Goal: Check status: Check status

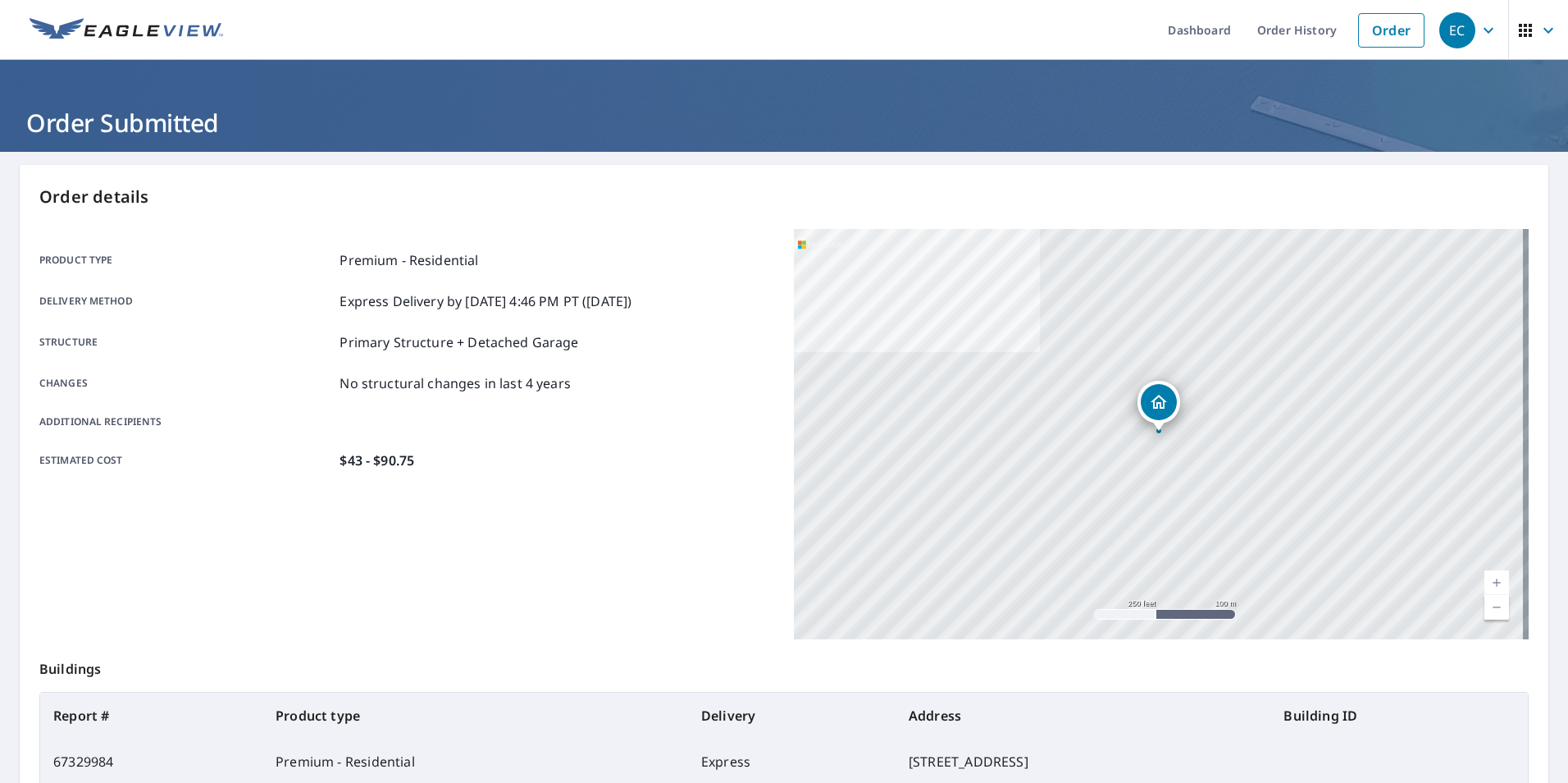
scroll to position [29, 0]
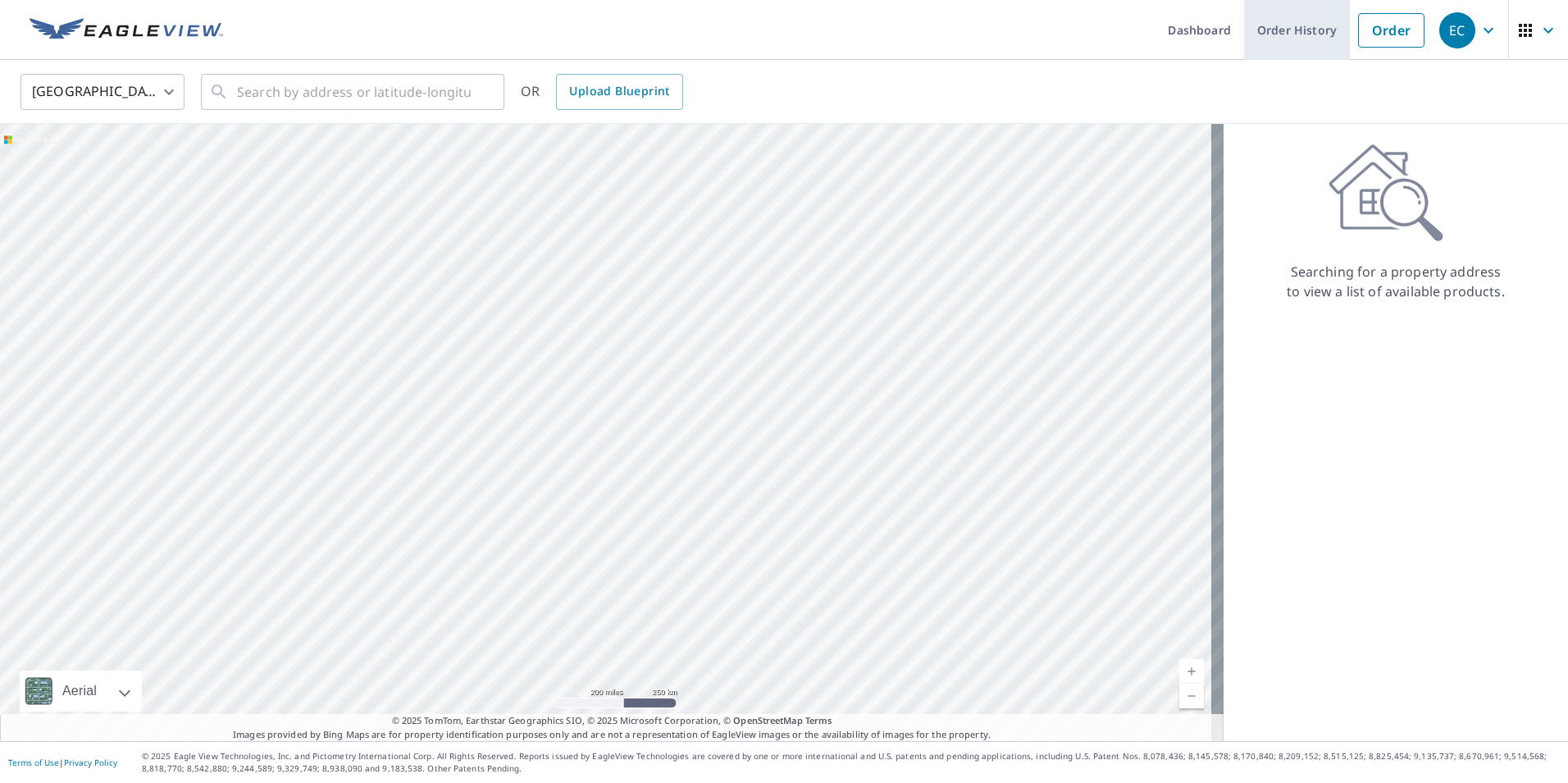
click at [1273, 48] on link "Order History" at bounding box center [1297, 30] width 106 height 60
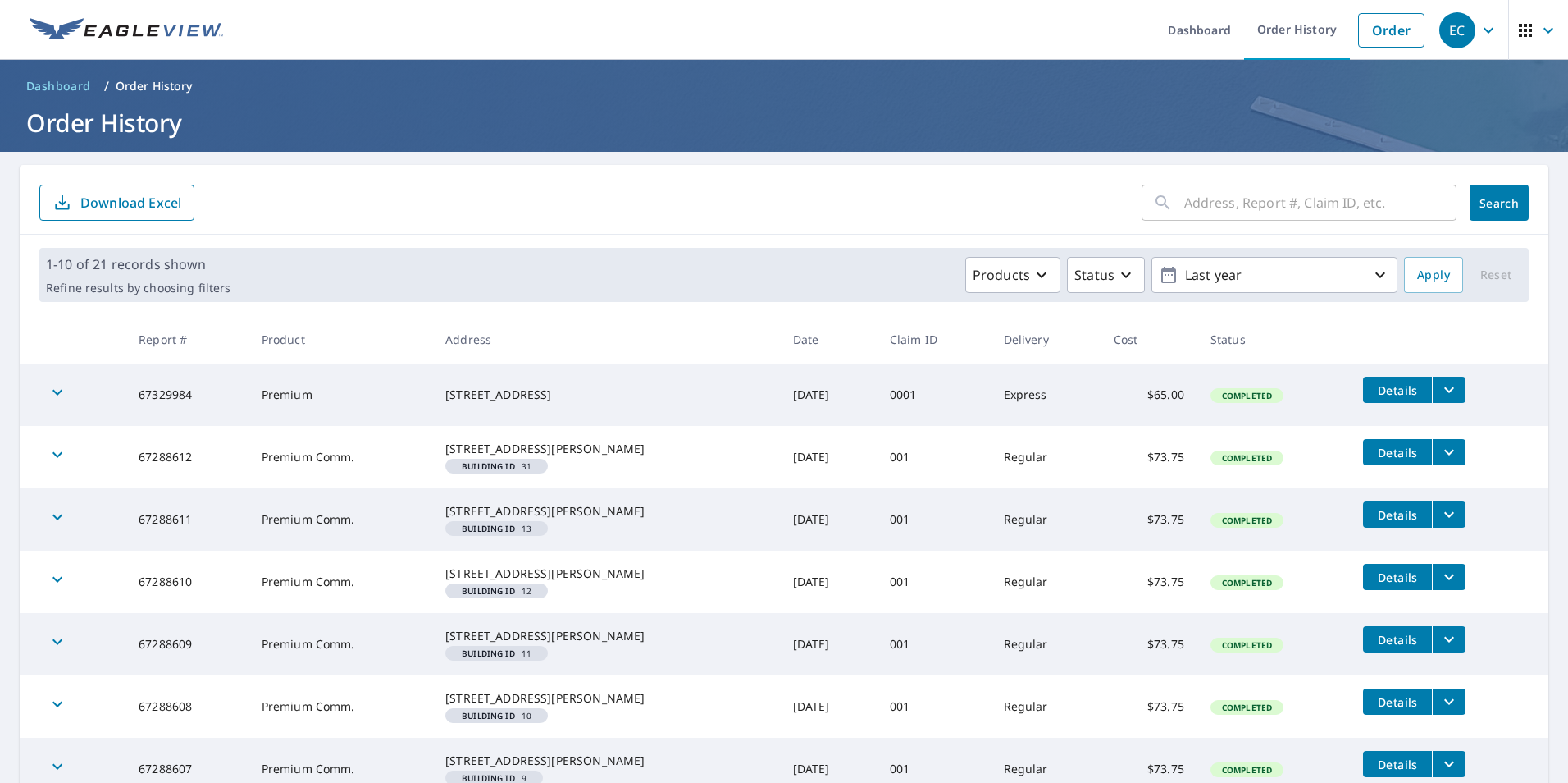
drag, startPoint x: 1091, startPoint y: 367, endPoint x: 1375, endPoint y: 734, distance: 464.1
click at [1465, 461] on tbody "67329984 Premium 8310 Beauty Oaks San Antonio, TX 78251 Sep 08, 2025 0001 Expre…" at bounding box center [784, 675] width 1529 height 624
click at [697, 136] on h1 "Order History" at bounding box center [784, 123] width 1529 height 34
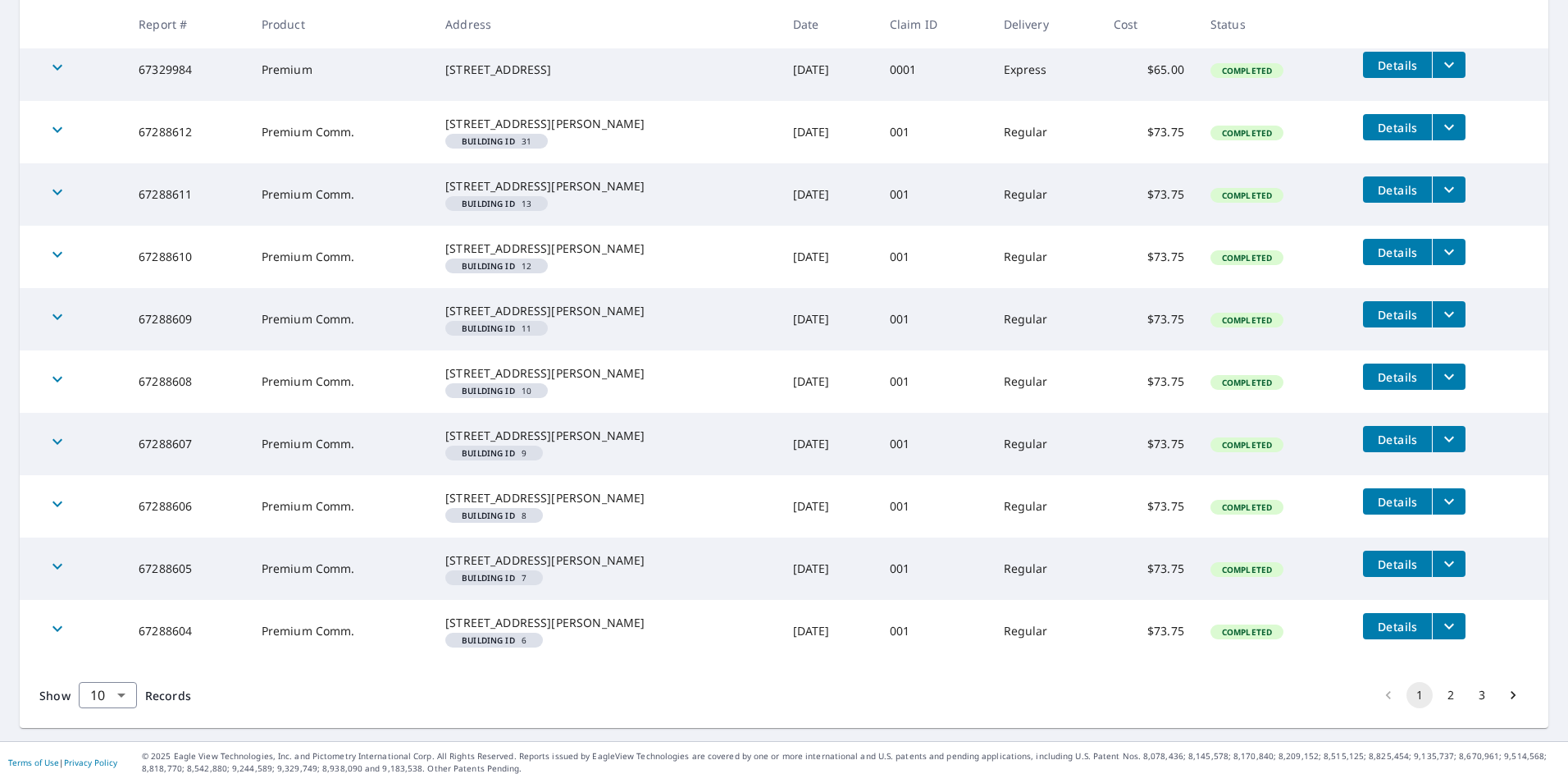
scroll to position [445, 0]
click at [1440, 616] on icon "filesDropdownBtn-67288604" at bounding box center [1449, 625] width 20 height 20
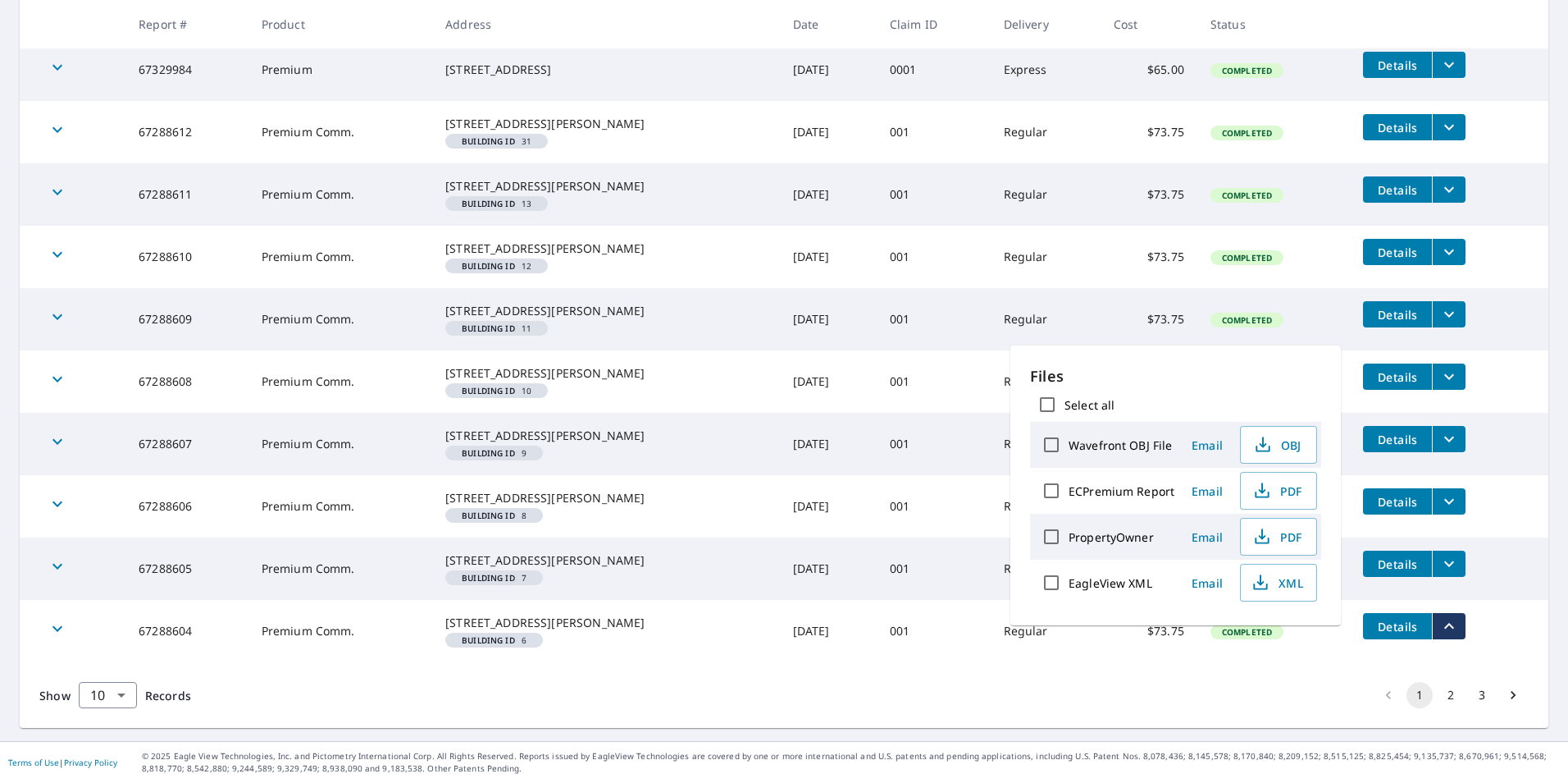
click at [1216, 658] on td "Completed" at bounding box center [1274, 631] width 153 height 63
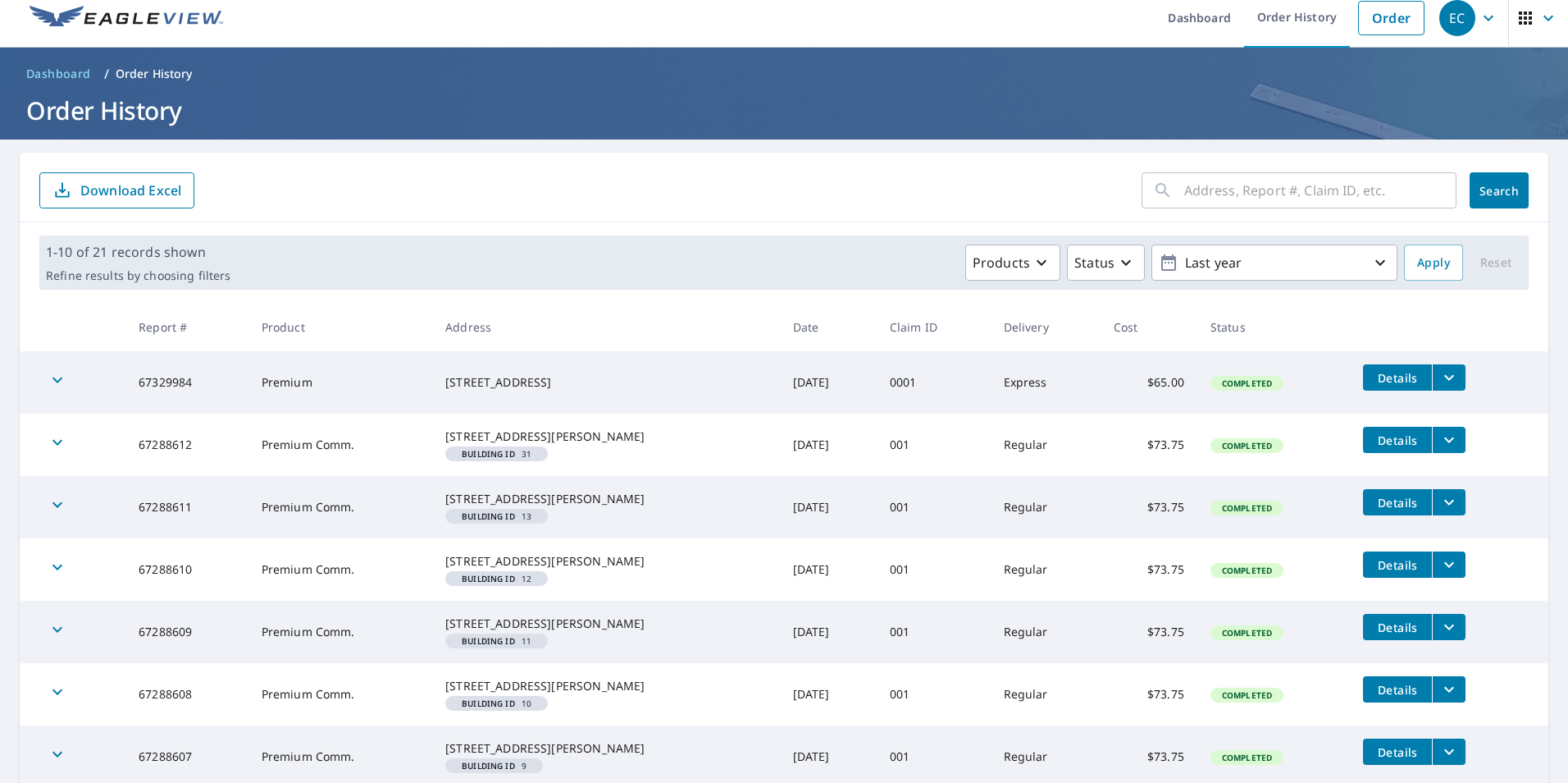
scroll to position [0, 0]
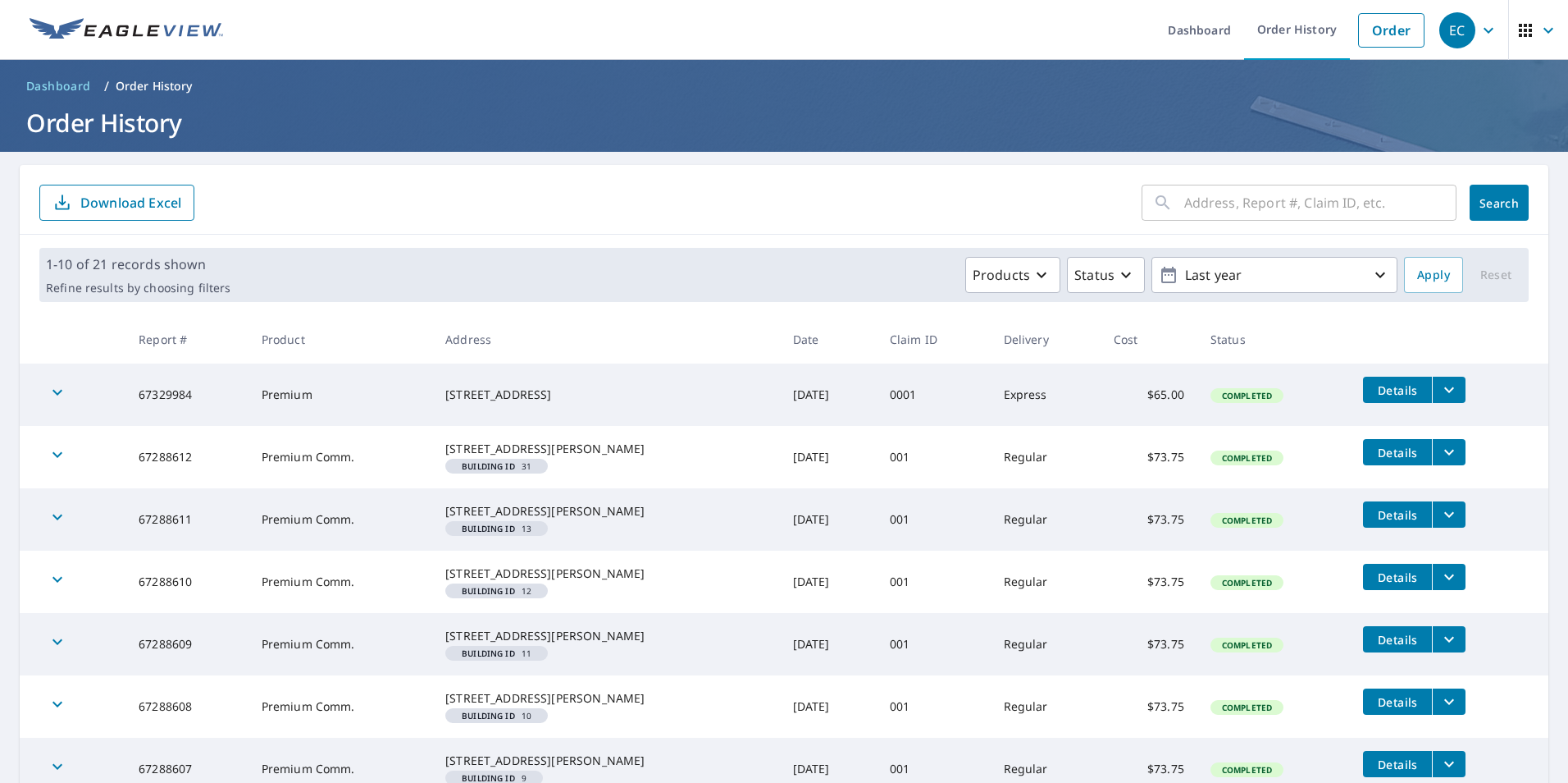
click at [88, 23] on img at bounding box center [126, 30] width 193 height 25
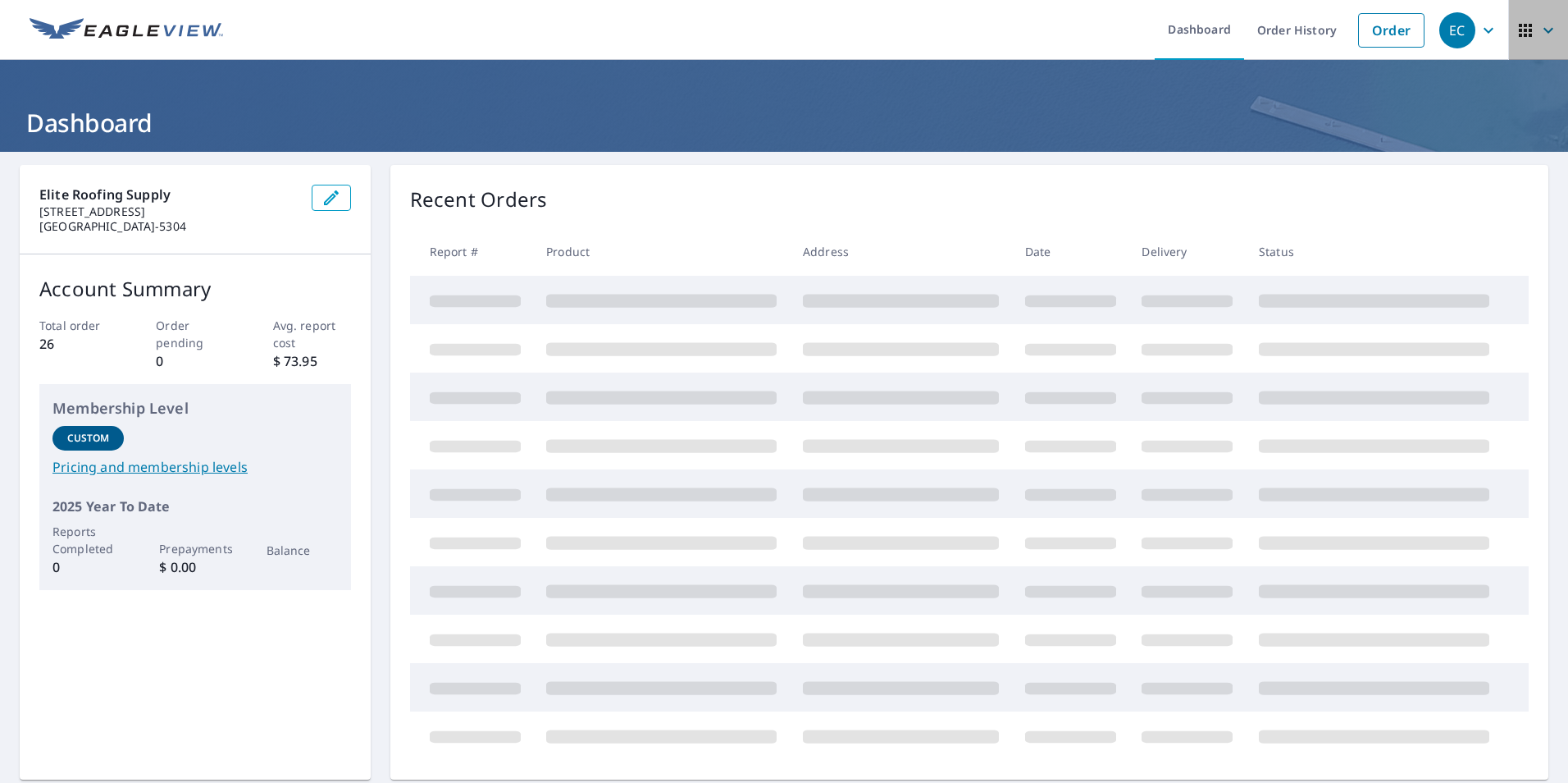
click at [1520, 30] on icon "button" at bounding box center [1525, 30] width 13 height 13
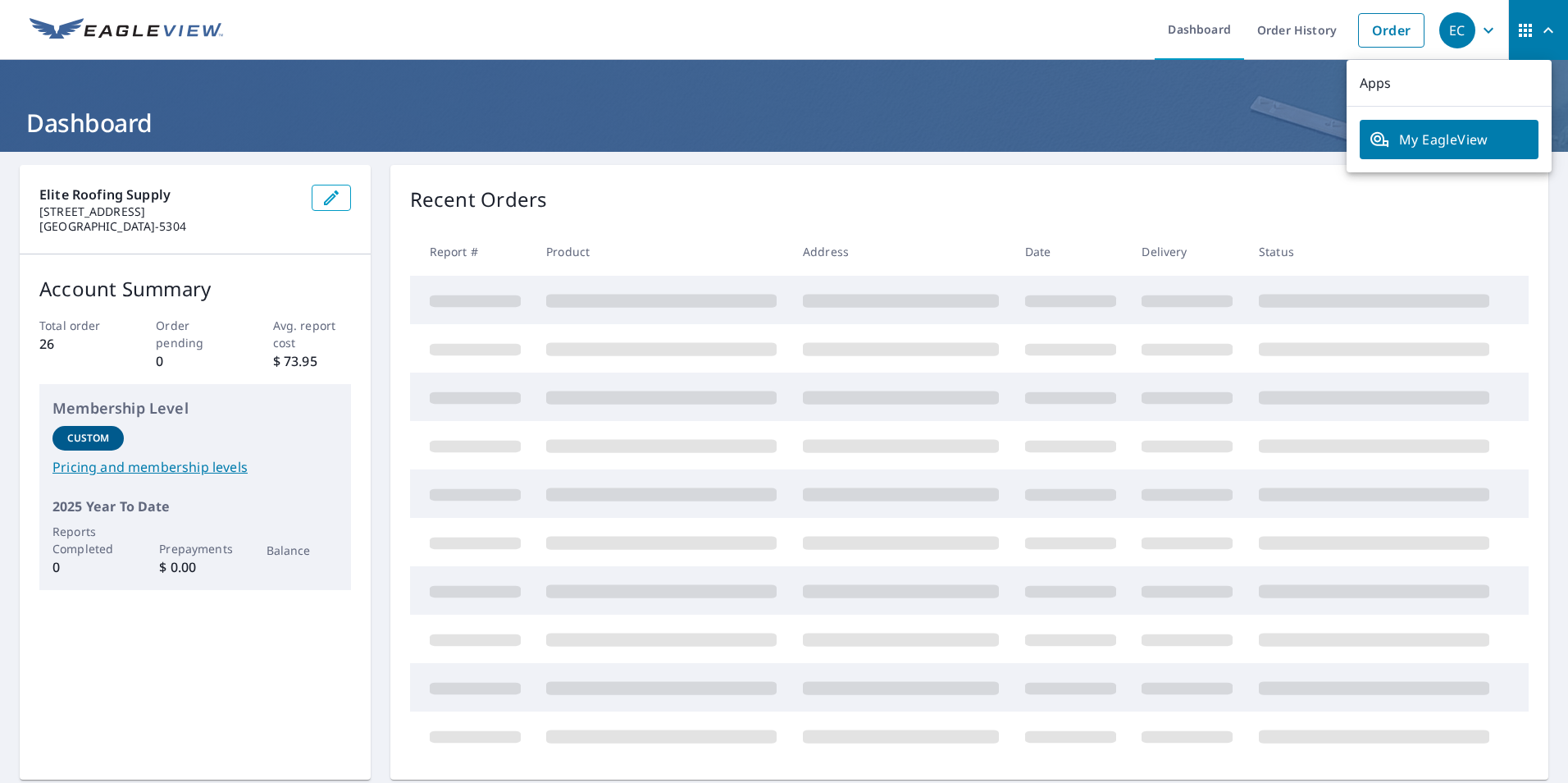
click at [1479, 36] on icon "button" at bounding box center [1488, 30] width 20 height 20
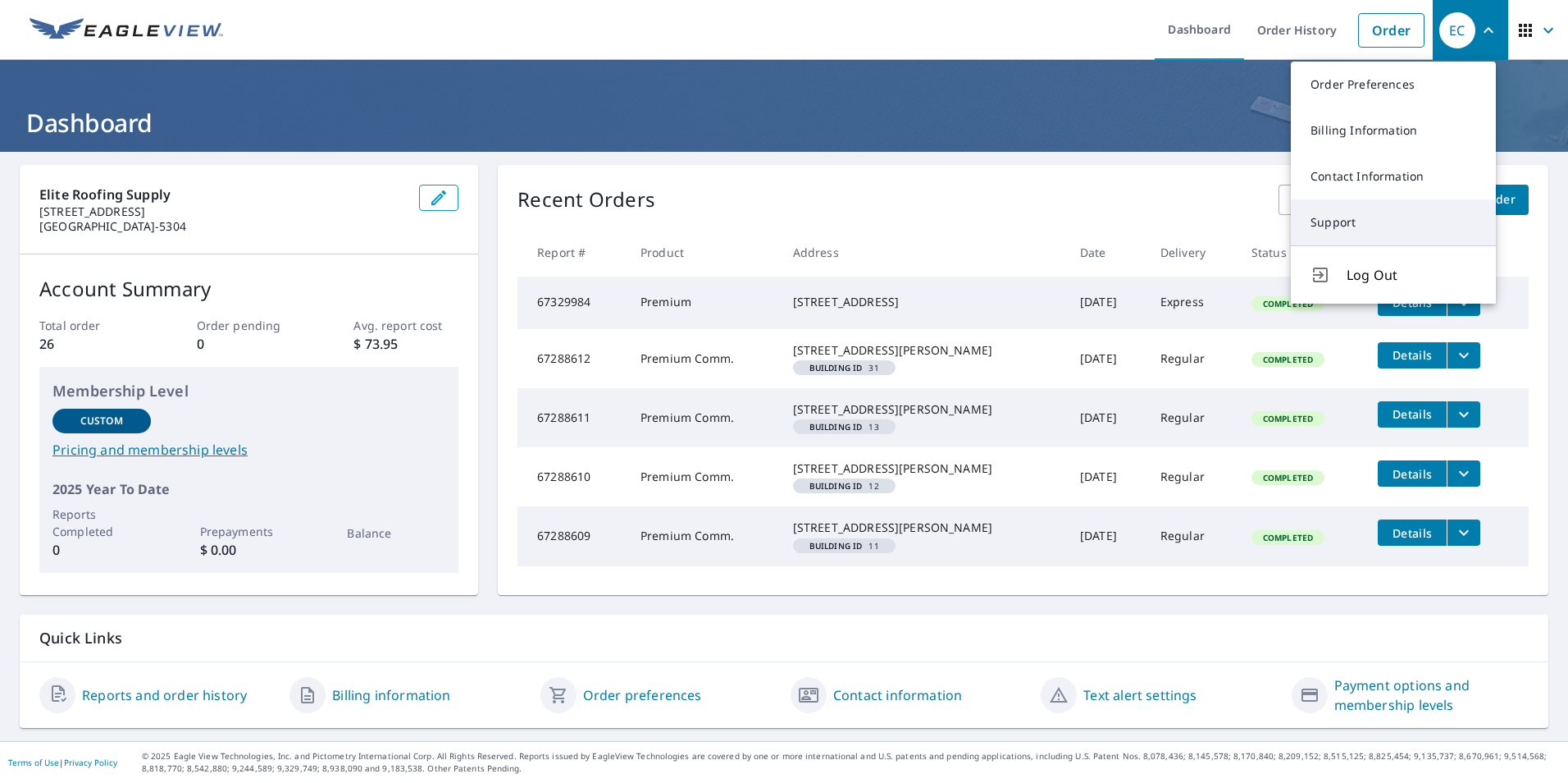
click at [1356, 224] on link "Support" at bounding box center [1394, 222] width 205 height 46
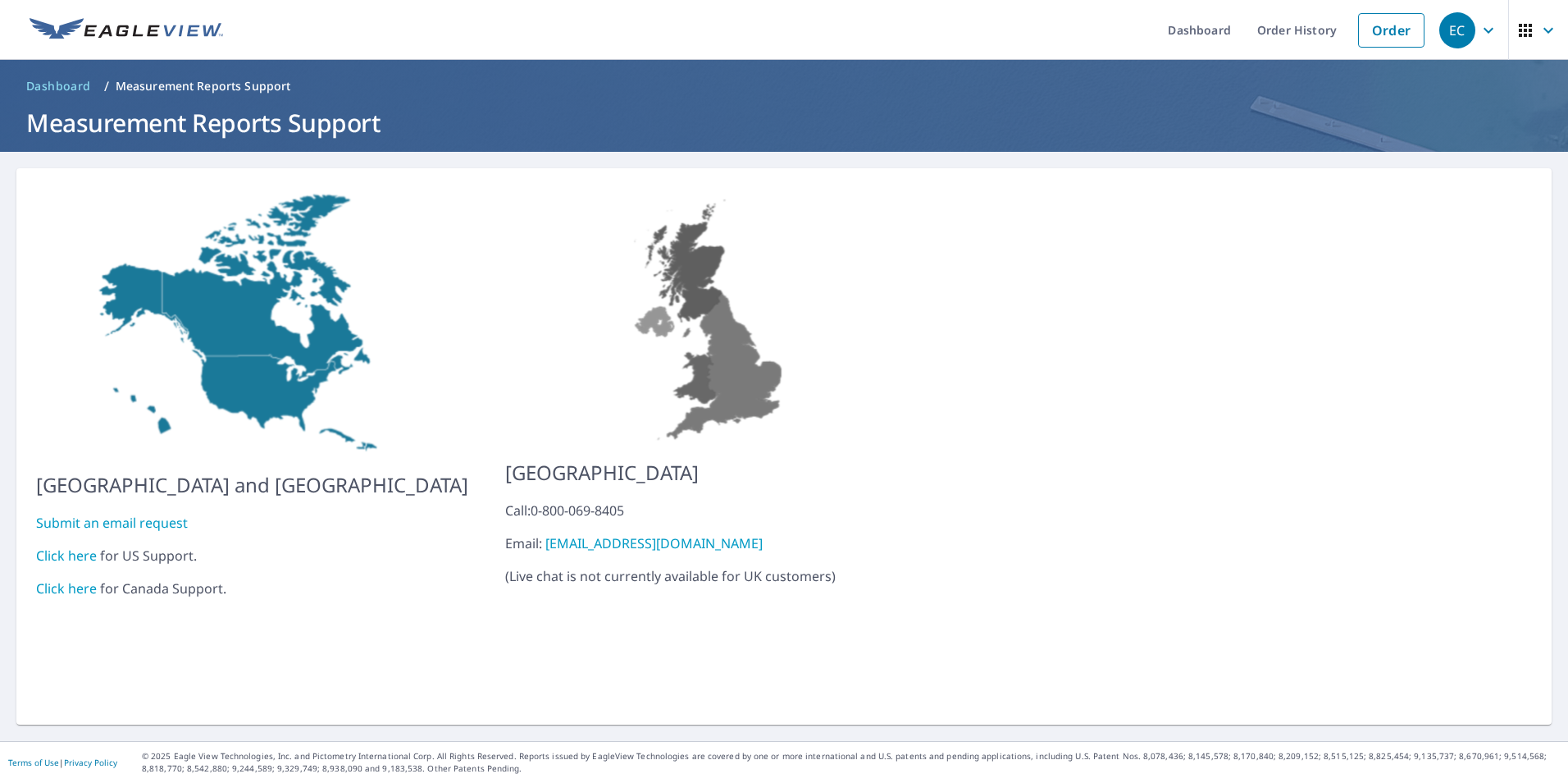
click at [91, 546] on link "Click here" at bounding box center [67, 555] width 61 height 18
click at [1253, 40] on link "Order History" at bounding box center [1297, 30] width 106 height 60
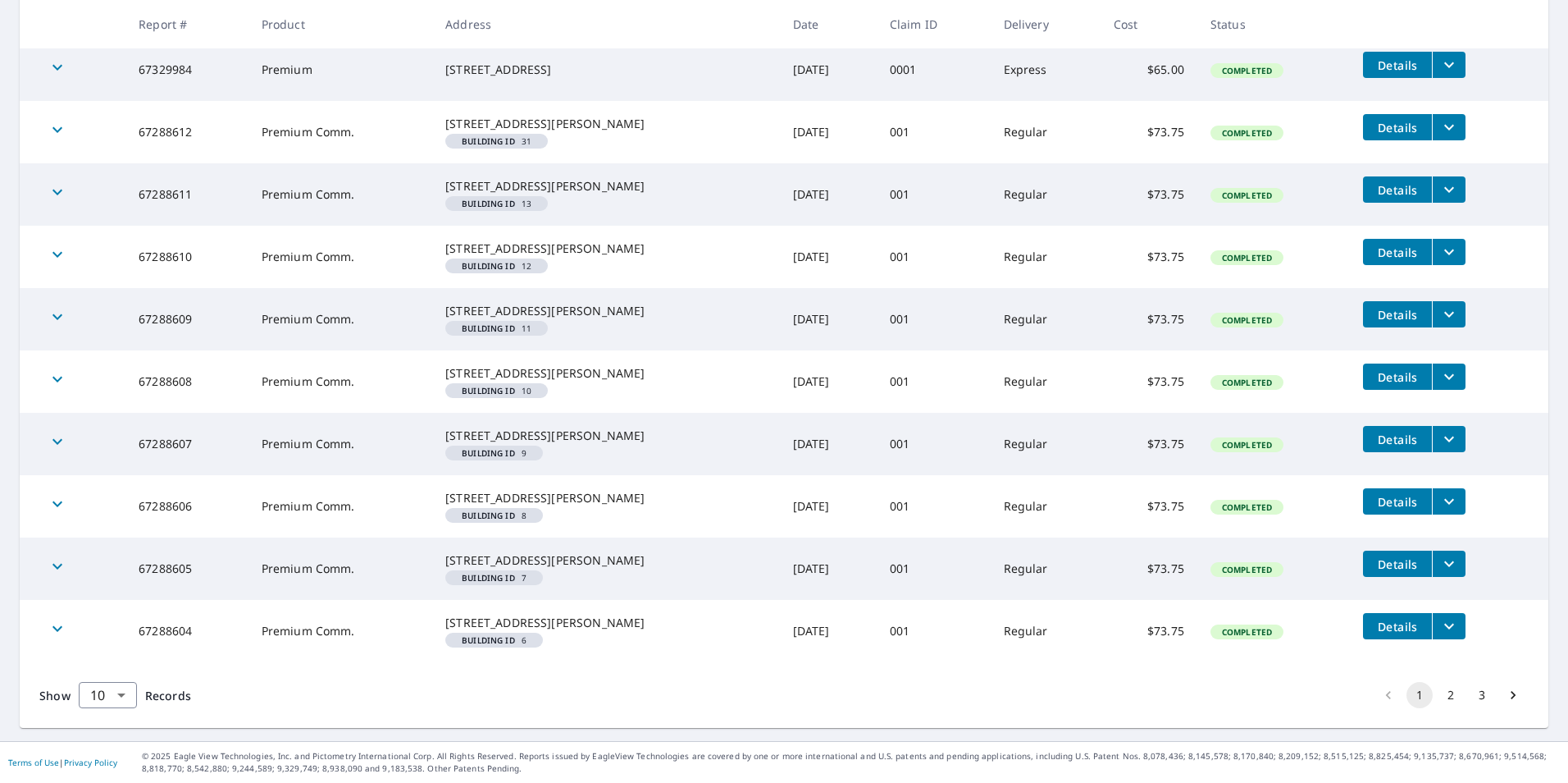
scroll to position [445, 0]
click at [121, 701] on body "EC EC Dashboard Order History Order EC Dashboard / Order History Order History …" at bounding box center [784, 391] width 1568 height 783
click at [101, 691] on li "25" at bounding box center [107, 689] width 59 height 30
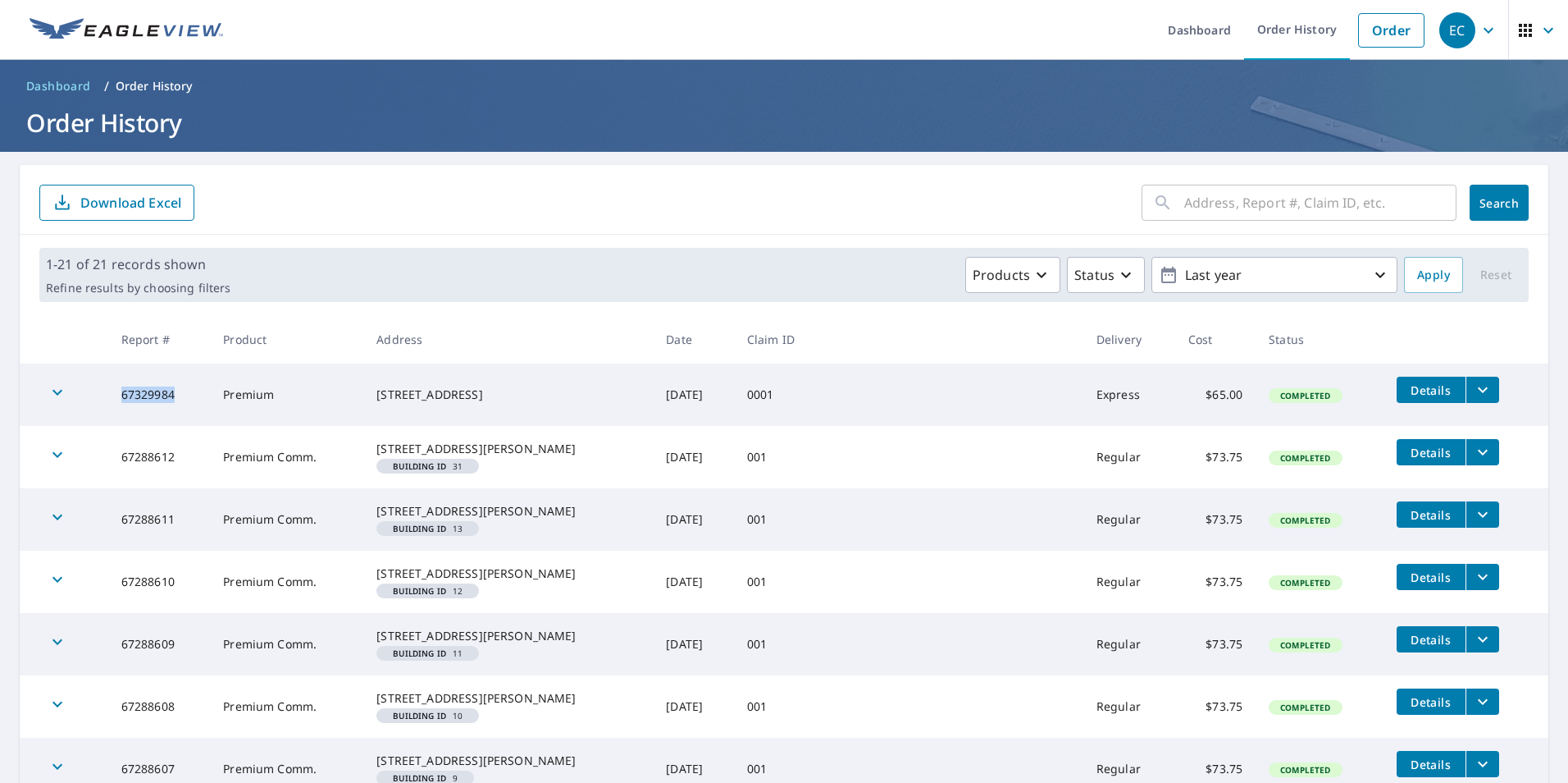
drag, startPoint x: 138, startPoint y: 392, endPoint x: 193, endPoint y: 396, distance: 55.1
click at [193, 396] on td "67329984" at bounding box center [159, 395] width 103 height 63
drag, startPoint x: 193, startPoint y: 396, endPoint x: 159, endPoint y: 400, distance: 34.2
click at [159, 400] on td "67329984" at bounding box center [159, 395] width 103 height 63
drag, startPoint x: 138, startPoint y: 461, endPoint x: 181, endPoint y: 461, distance: 43.0
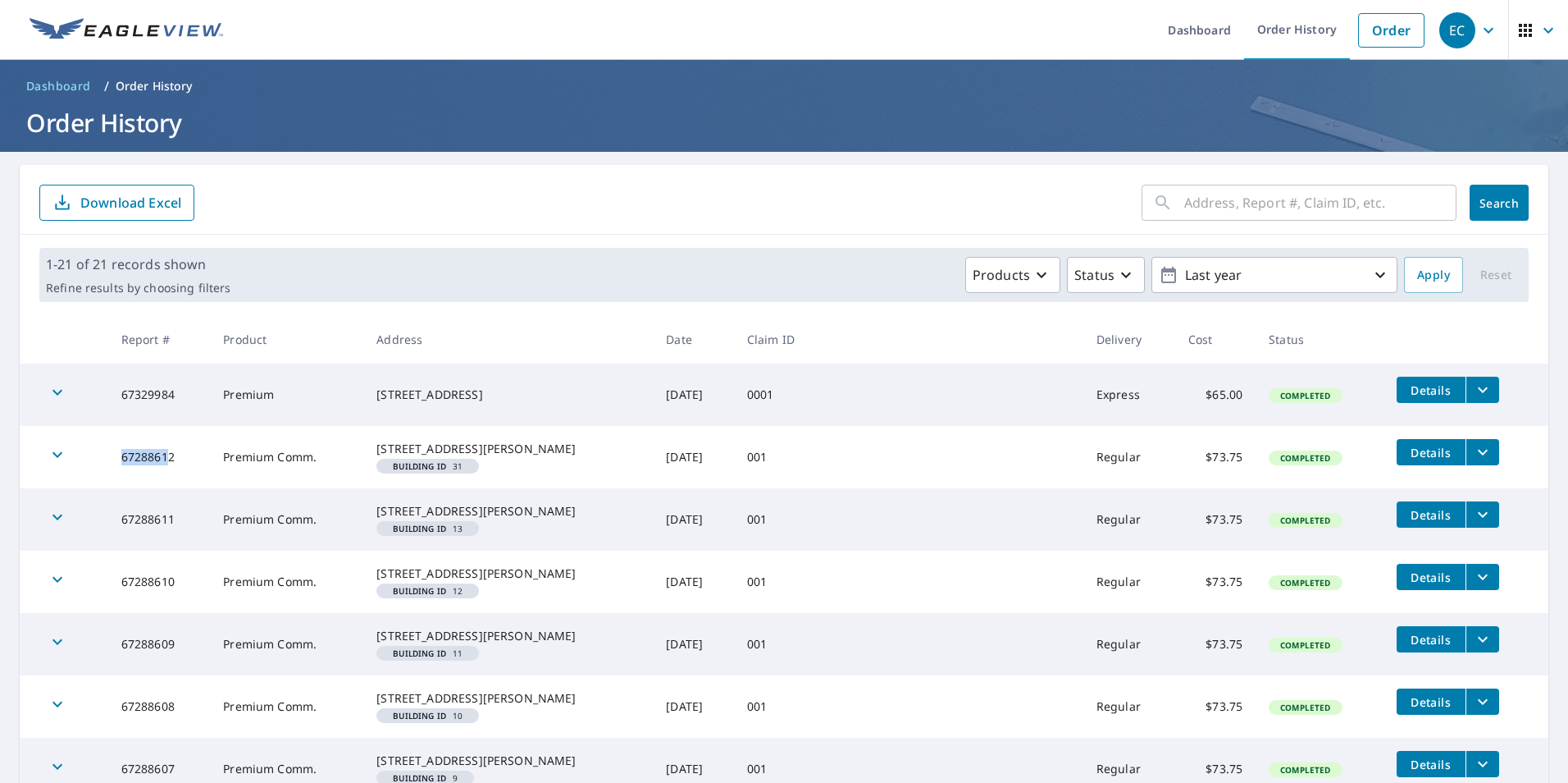
click at [181, 461] on td "67288612" at bounding box center [159, 457] width 103 height 63
drag, startPoint x: 181, startPoint y: 461, endPoint x: 161, endPoint y: 472, distance: 22.8
click at [161, 472] on td "67288612" at bounding box center [159, 457] width 103 height 63
drag, startPoint x: 138, startPoint y: 469, endPoint x: 191, endPoint y: 467, distance: 53.0
click at [191, 467] on td "67288612" at bounding box center [159, 457] width 103 height 63
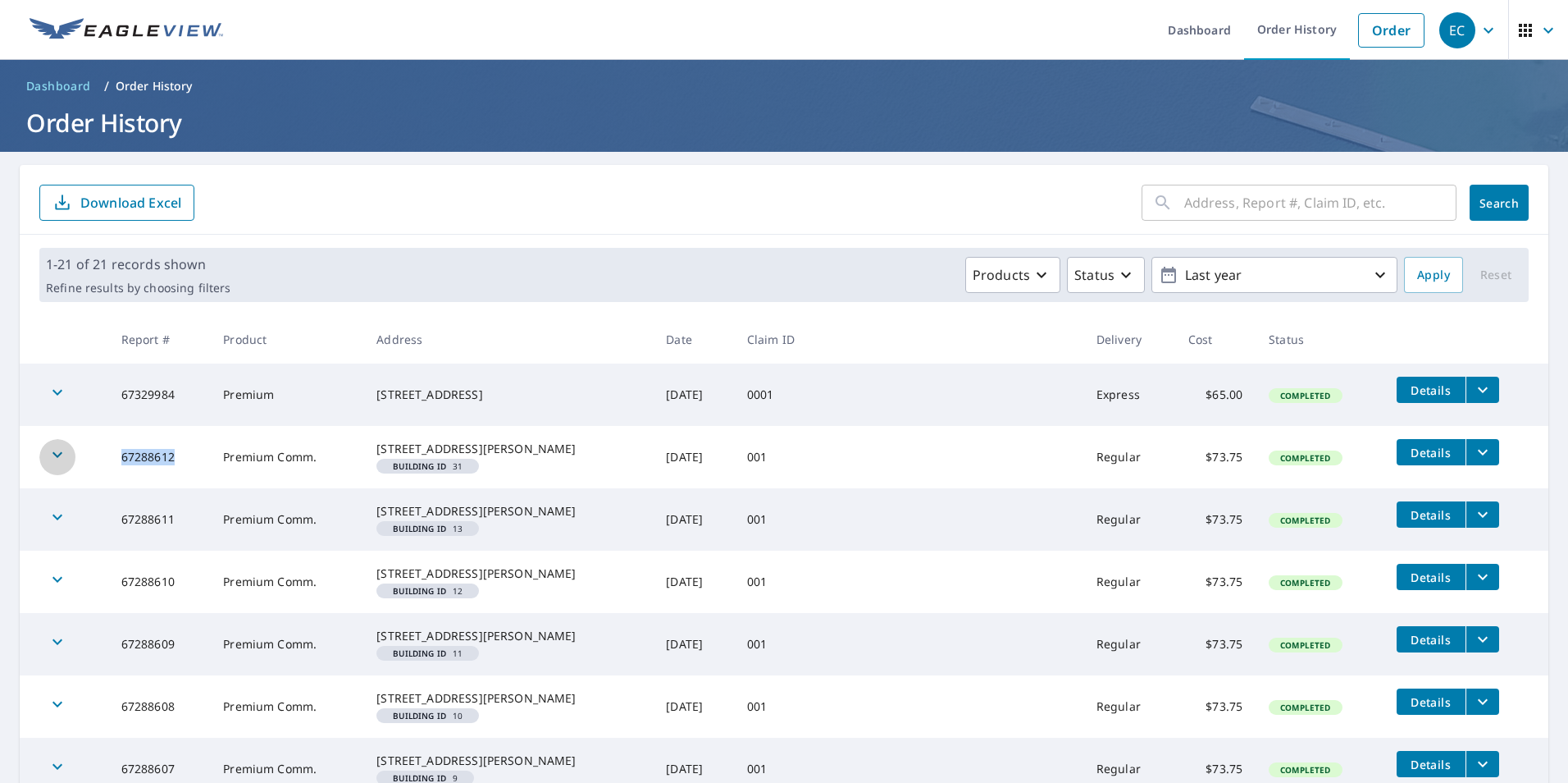
drag, startPoint x: 191, startPoint y: 467, endPoint x: 54, endPoint y: 458, distance: 137.3
click at [54, 458] on icon "button" at bounding box center [57, 454] width 20 height 20
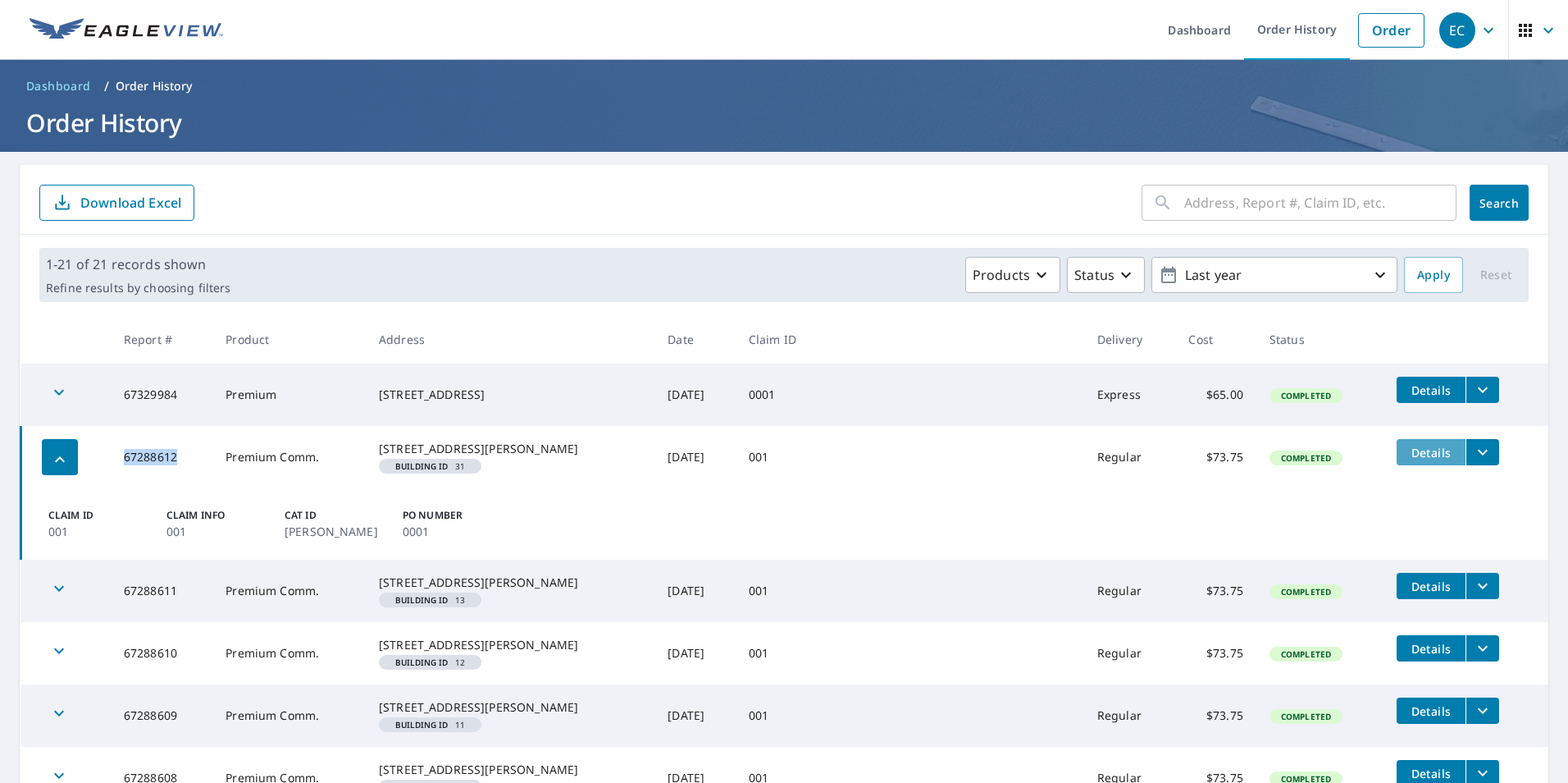
click at [1407, 454] on span "Details" at bounding box center [1431, 452] width 49 height 15
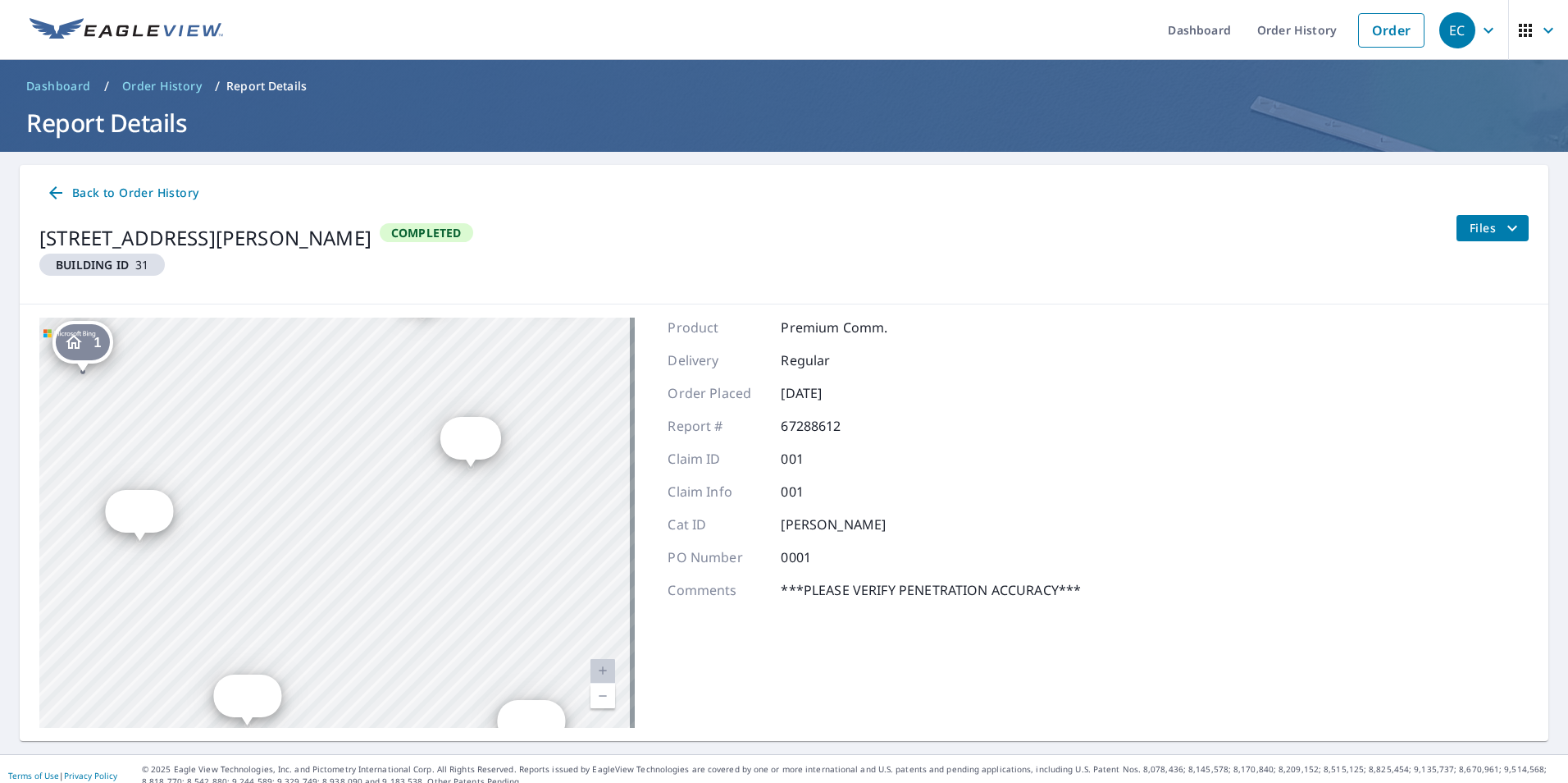
drag, startPoint x: 399, startPoint y: 387, endPoint x: 387, endPoint y: 515, distance: 128.6
click at [393, 545] on div "2 14343 Judson Rd San Antonio, TX 78233 3 14343 Judson Rd San Antonio, TX 78233…" at bounding box center [337, 523] width 595 height 411
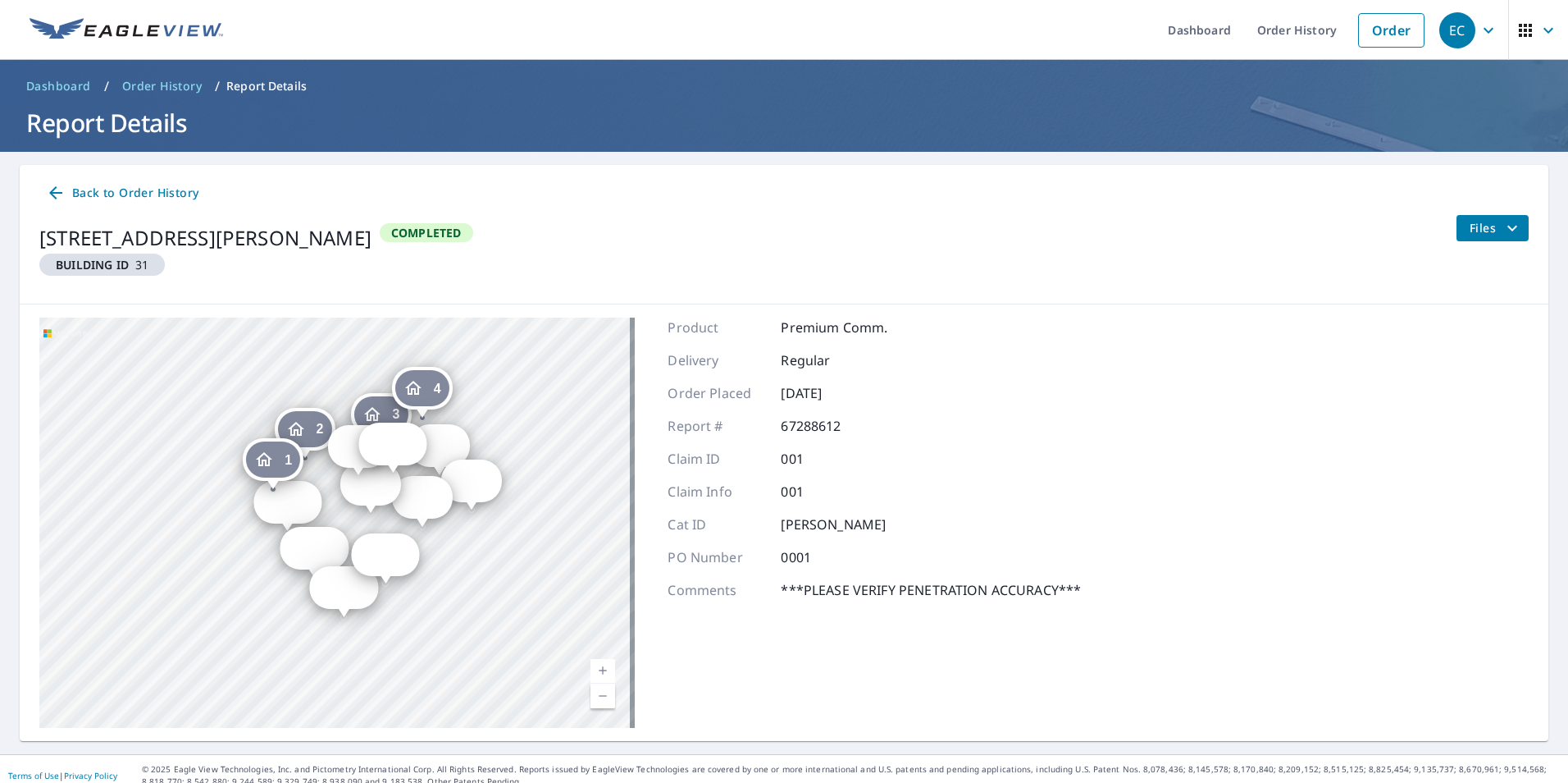
drag, startPoint x: 391, startPoint y: 515, endPoint x: 353, endPoint y: 531, distance: 41.2
click at [353, 531] on div "2 14343 Judson Rd San Antonio, TX 78233 3 14343 Judson Rd San Antonio, TX 78233…" at bounding box center [337, 523] width 595 height 411
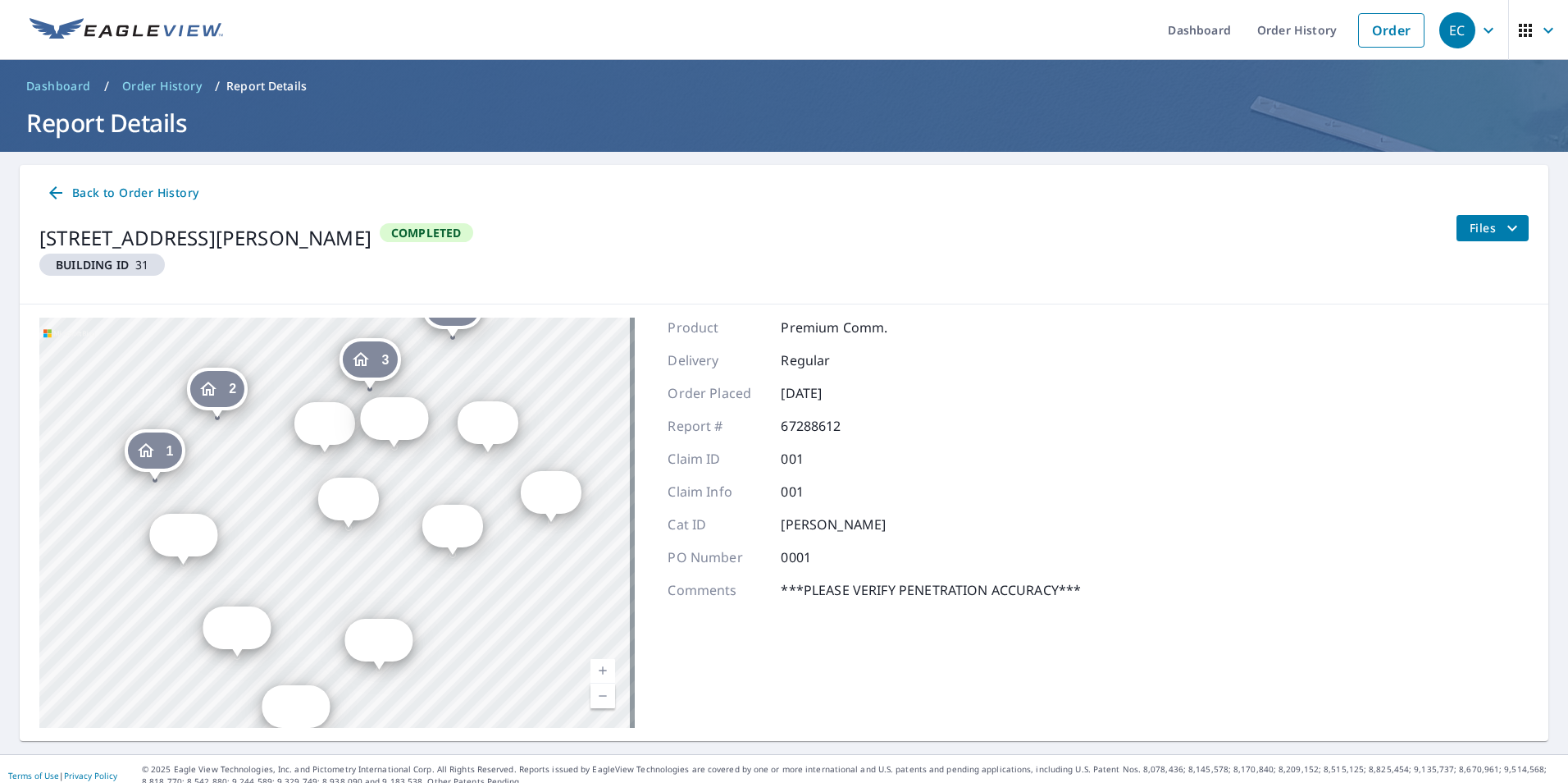
drag, startPoint x: 364, startPoint y: 535, endPoint x: 327, endPoint y: 565, distance: 47.6
click at [327, 565] on div "2 14343 Judson Rd San Antonio, TX 78233 3 14343 Judson Rd San Antonio, TX 78233…" at bounding box center [337, 523] width 595 height 411
click at [78, 199] on span "Back to Order History" at bounding box center [122, 193] width 153 height 20
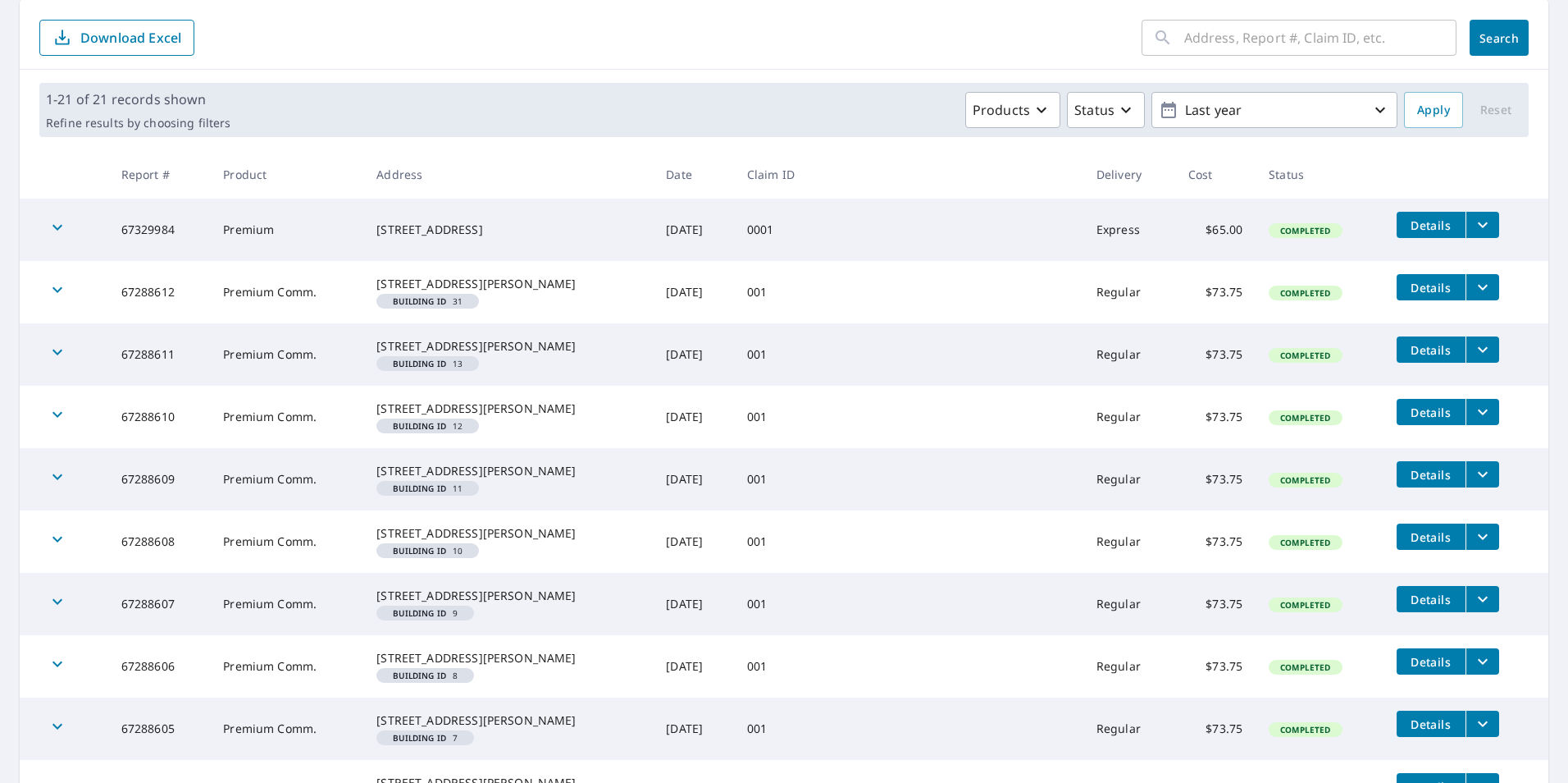
scroll to position [164, 0]
